Goal: Information Seeking & Learning: Learn about a topic

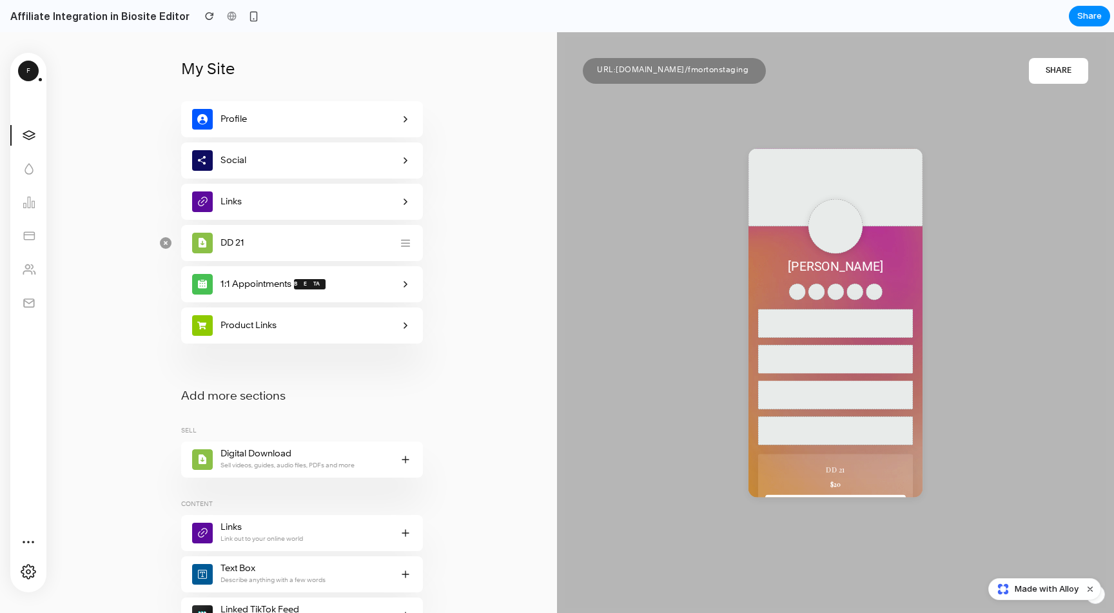
click at [375, 251] on button "DD 21" at bounding box center [302, 243] width 242 height 36
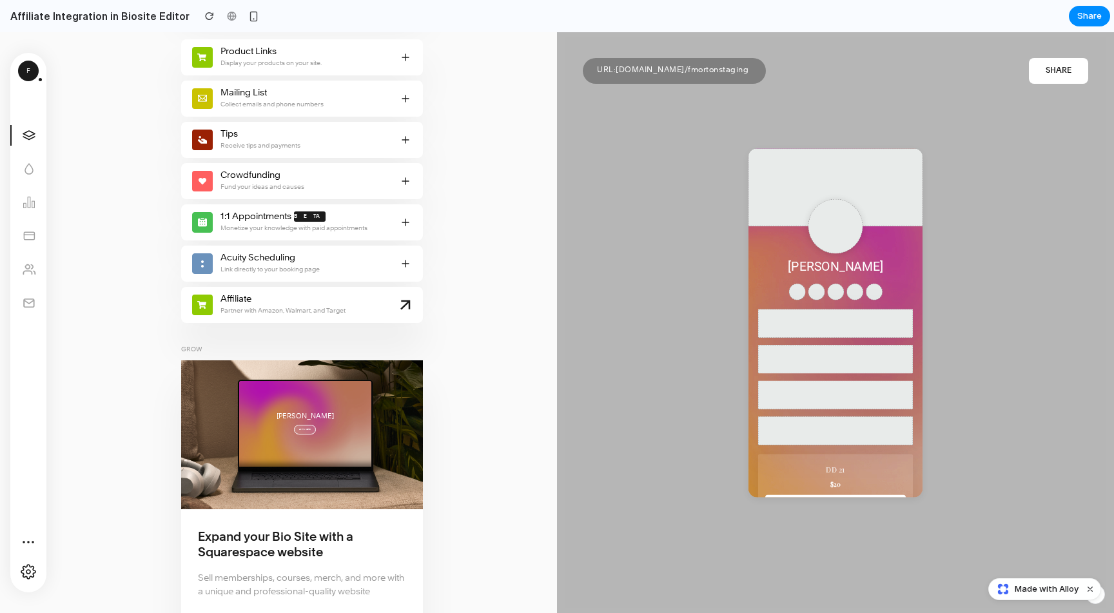
scroll to position [768, 0]
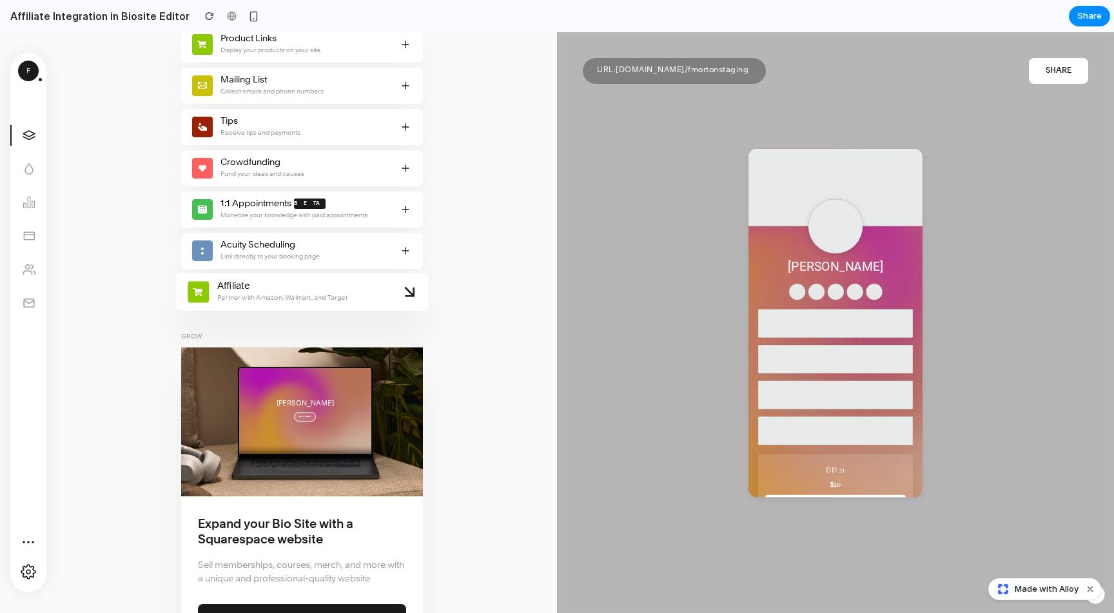
click at [376, 286] on span "Affiliate Partner with Amazon, Walmart, and Target" at bounding box center [305, 292] width 188 height 24
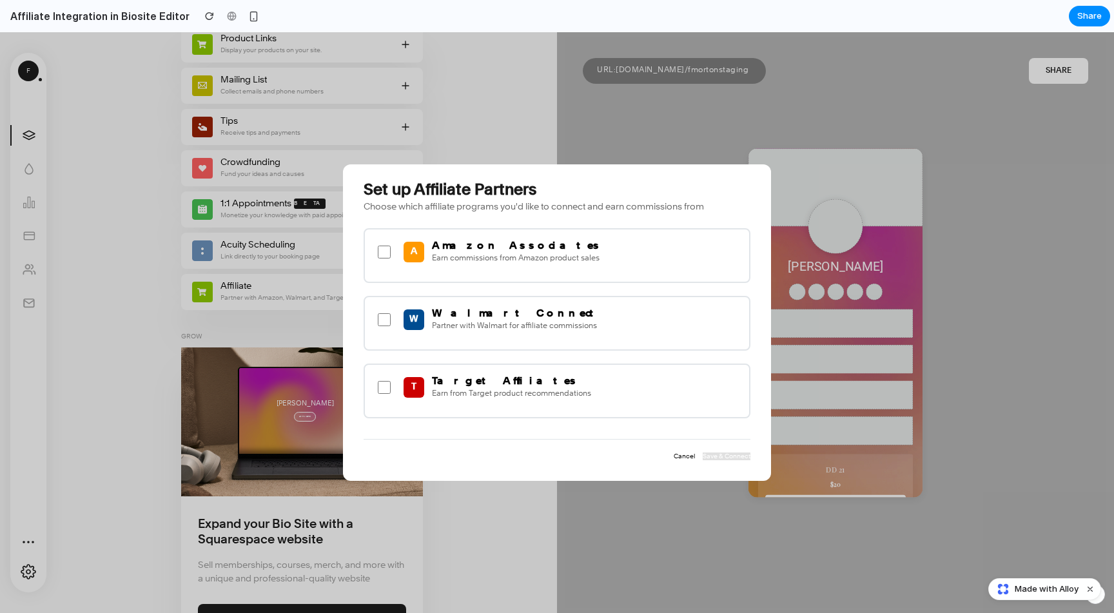
click at [482, 267] on div "A Amazon Associates Earn commissions from Amazon product sales" at bounding box center [557, 255] width 387 height 55
click at [484, 256] on p "Earn commissions from Amazon product sales" at bounding box center [517, 259] width 170 height 10
click at [483, 301] on div "W Walmart Connect Partner with Walmart for affiliate commissions" at bounding box center [557, 323] width 387 height 55
click at [483, 322] on p "Partner with Walmart for affiliate commissions" at bounding box center [516, 327] width 168 height 10
click at [477, 395] on p "Earn from Target product recommendations" at bounding box center [511, 394] width 159 height 10
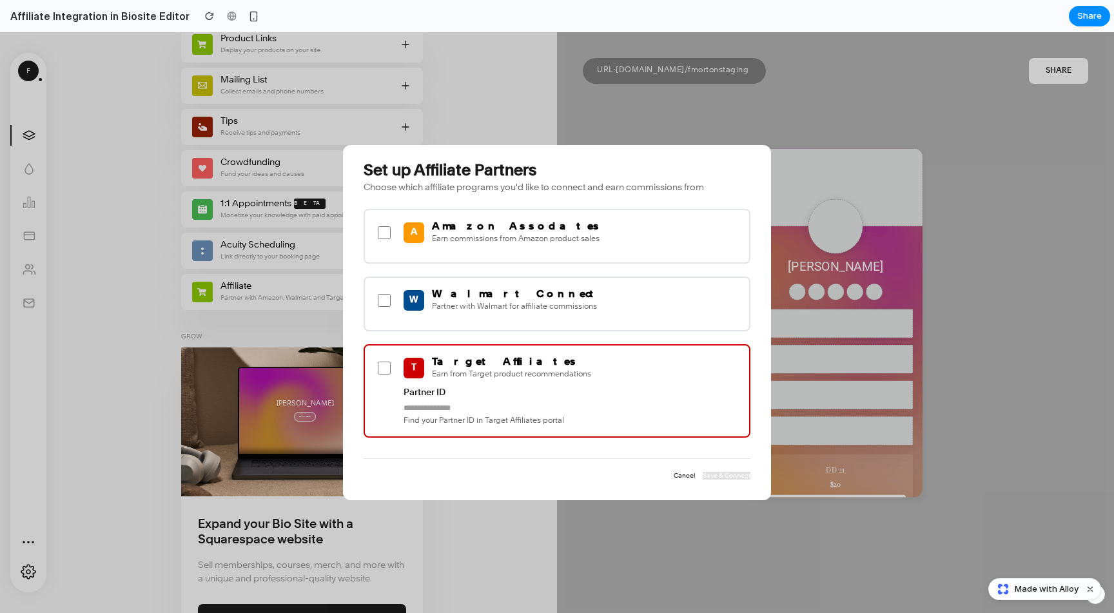
click at [683, 474] on button "Cancel" at bounding box center [684, 476] width 21 height 8
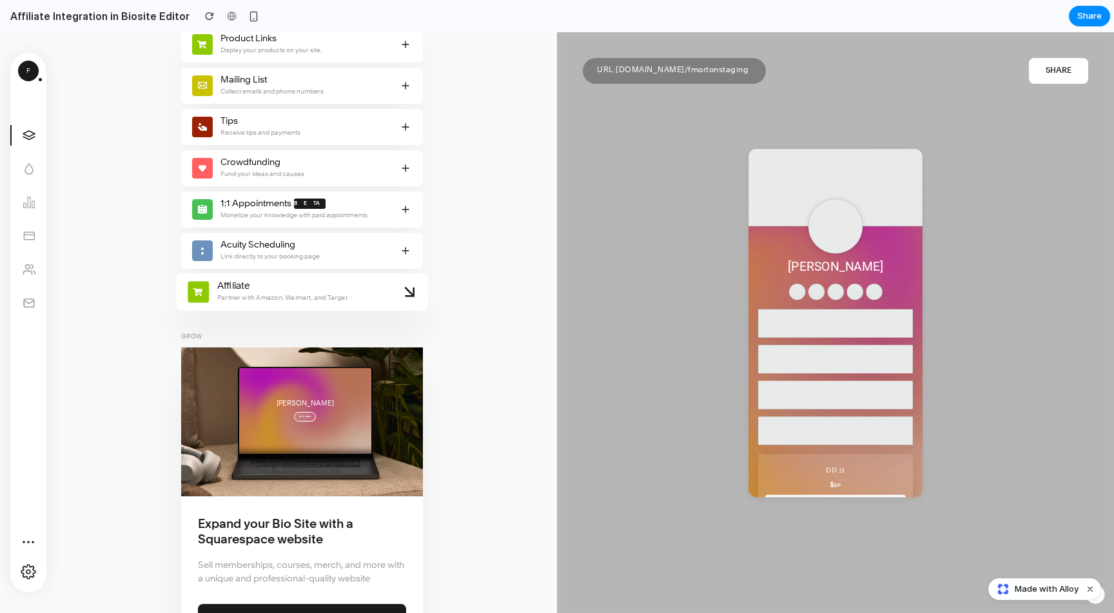
click at [344, 298] on span "Partner with Amazon, Walmart, and Target" at bounding box center [282, 298] width 130 height 12
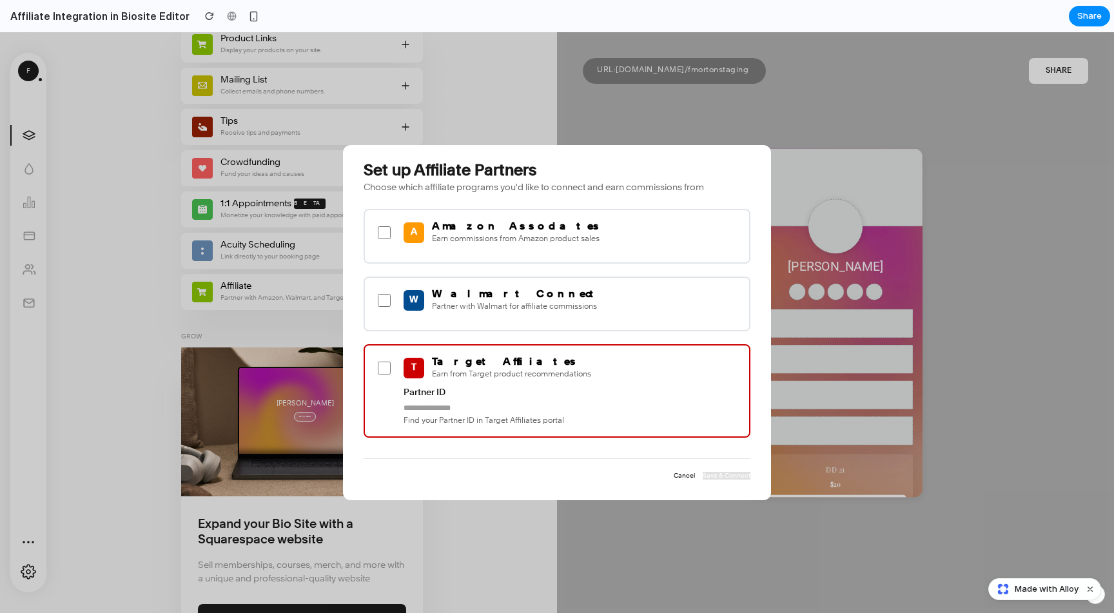
click at [400, 251] on div "A Amazon Associates Earn commissions from Amazon product sales" at bounding box center [557, 236] width 387 height 55
